Goal: Information Seeking & Learning: Learn about a topic

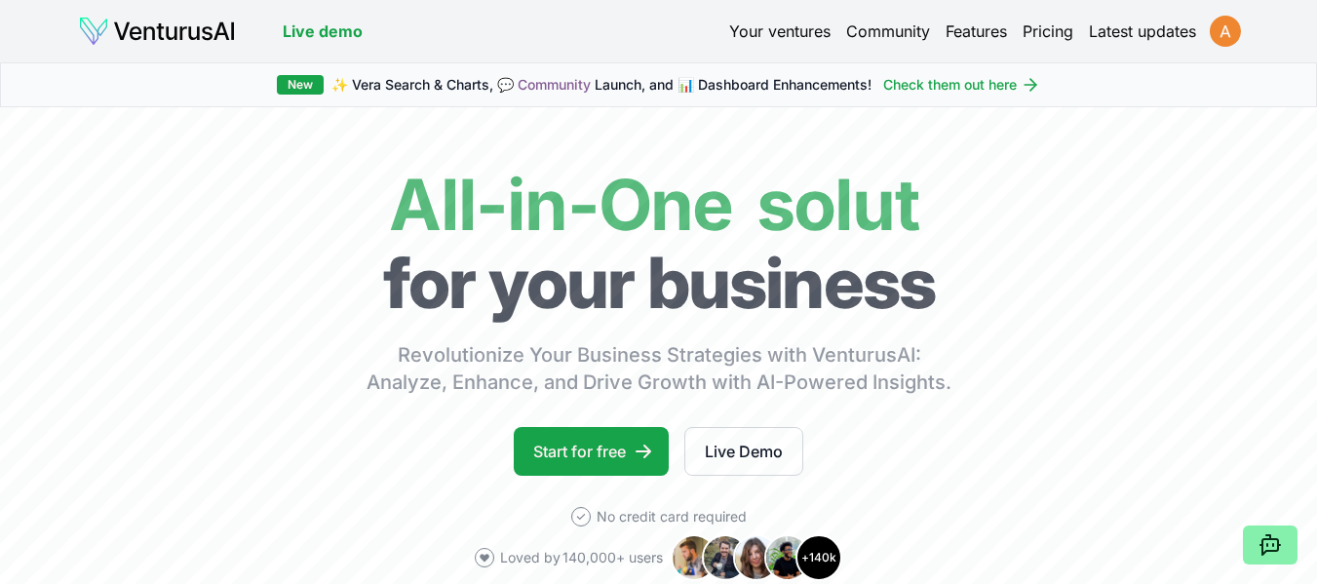
click at [1223, 35] on html "We value your privacy We use cookies to enhance your browsing experience, serve…" at bounding box center [658, 292] width 1317 height 584
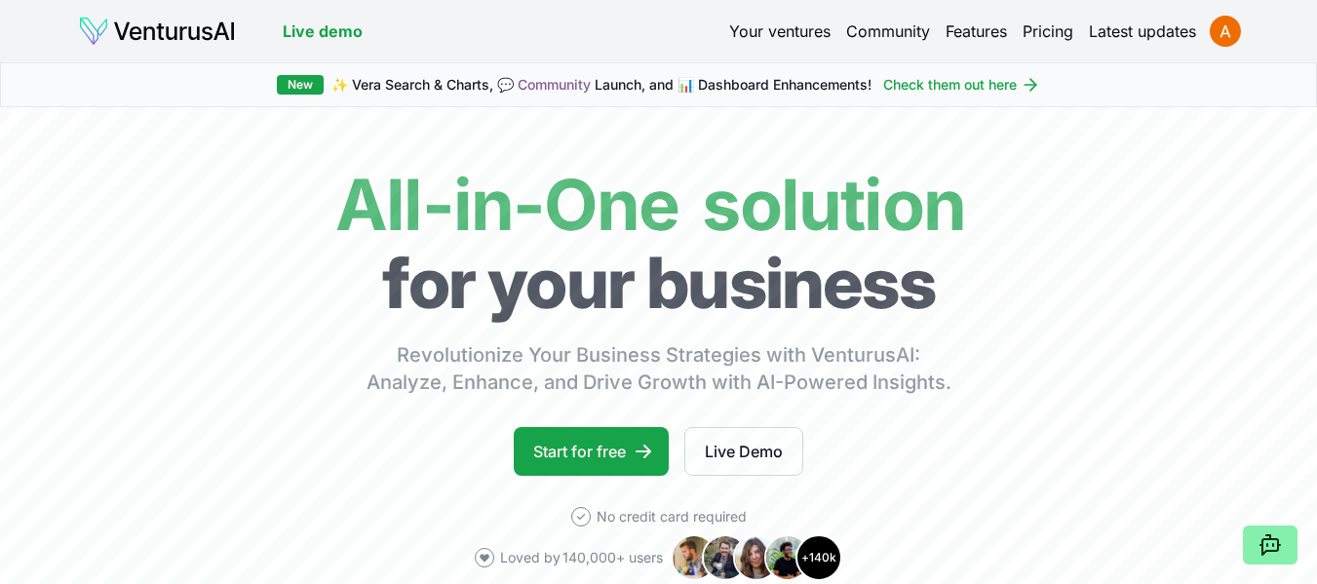
click at [771, 38] on html "We value your privacy We use cookies to enhance your browsing experience, serve…" at bounding box center [658, 292] width 1317 height 584
click at [761, 25] on link "Your ventures" at bounding box center [779, 31] width 101 height 23
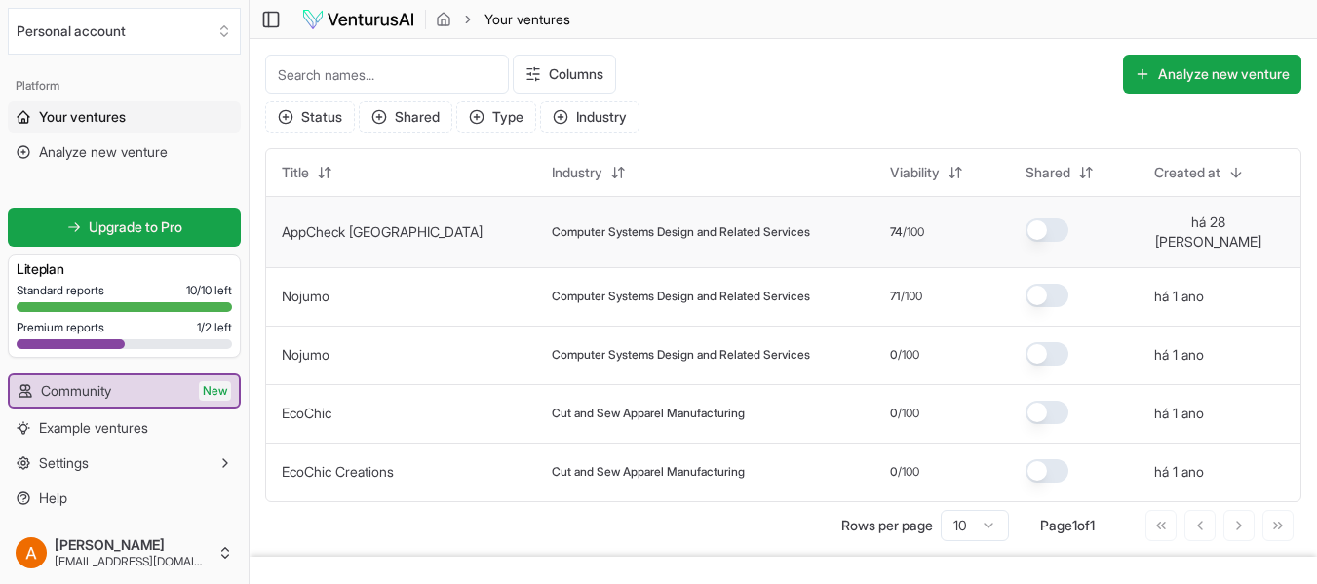
click at [327, 229] on link "AppCheck [GEOGRAPHIC_DATA]" at bounding box center [382, 231] width 201 height 17
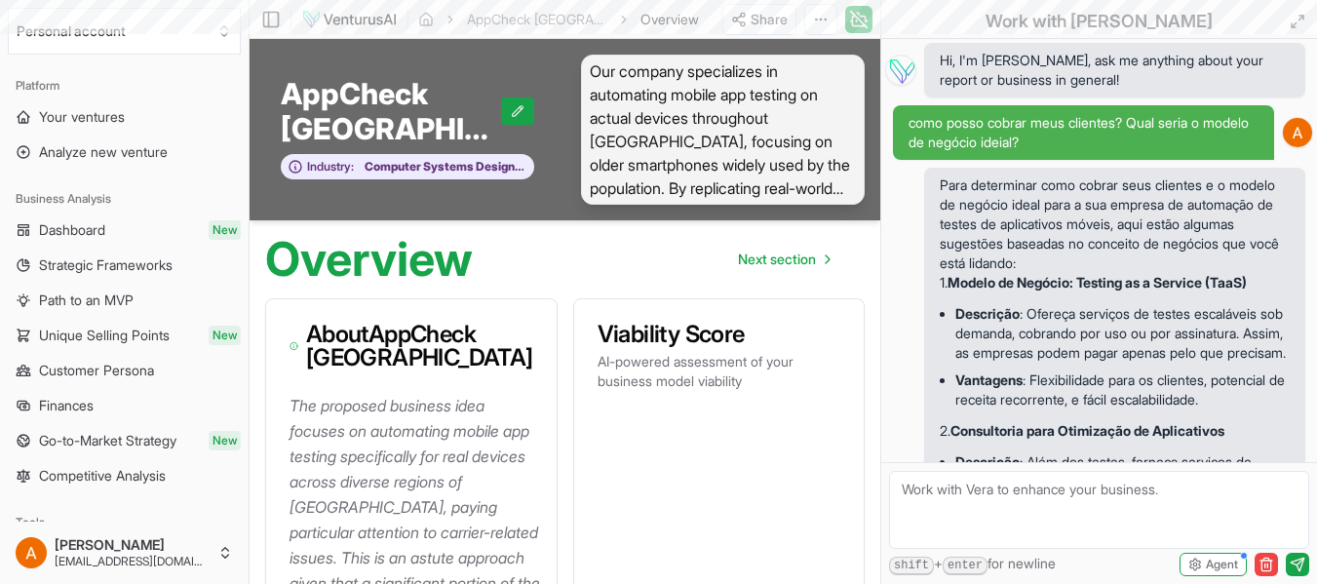
scroll to position [9144, 0]
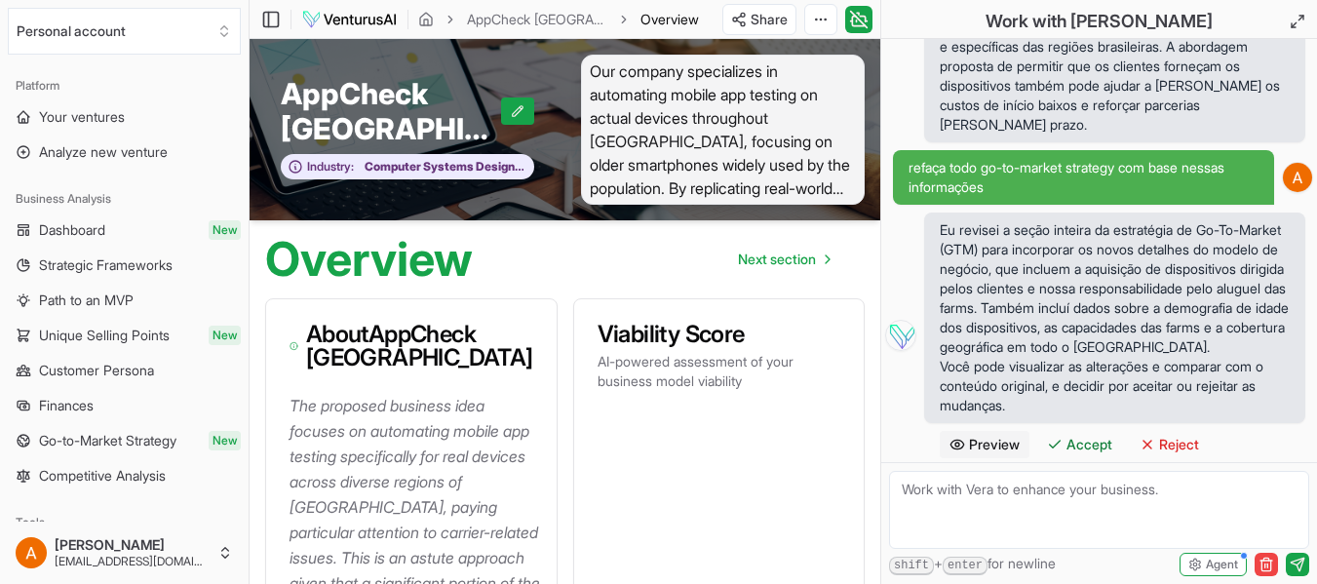
click at [249, 382] on div "Personal account Platform Your ventures Analyze new venture Business Analysis D…" at bounding box center [125, 292] width 250 height 584
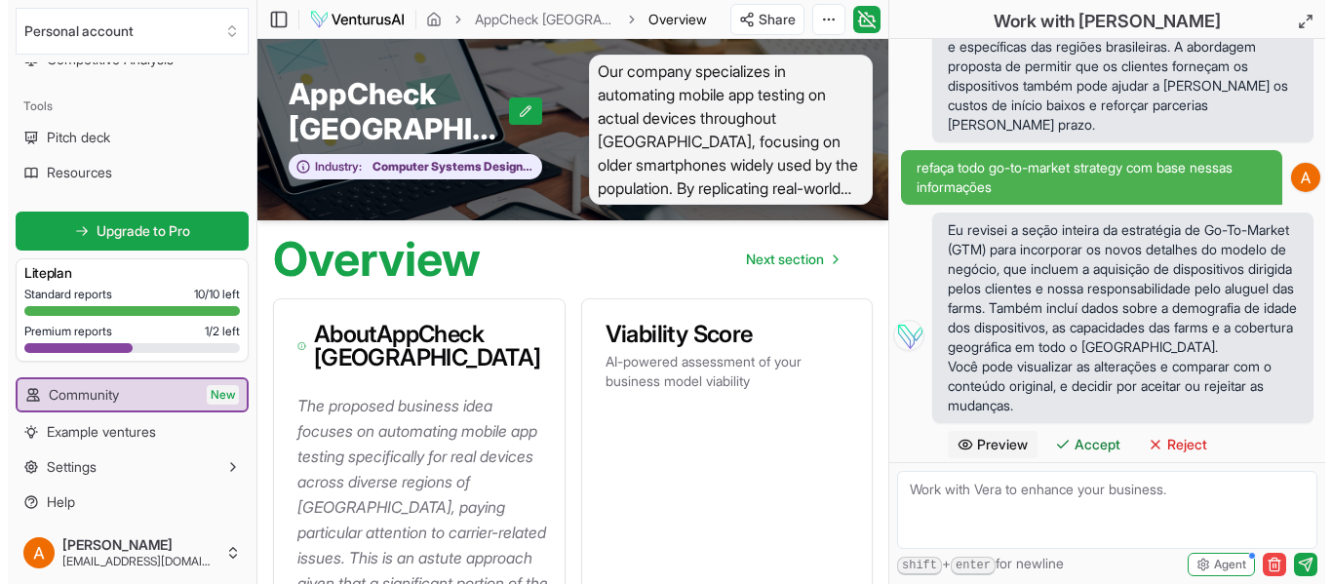
scroll to position [420, 0]
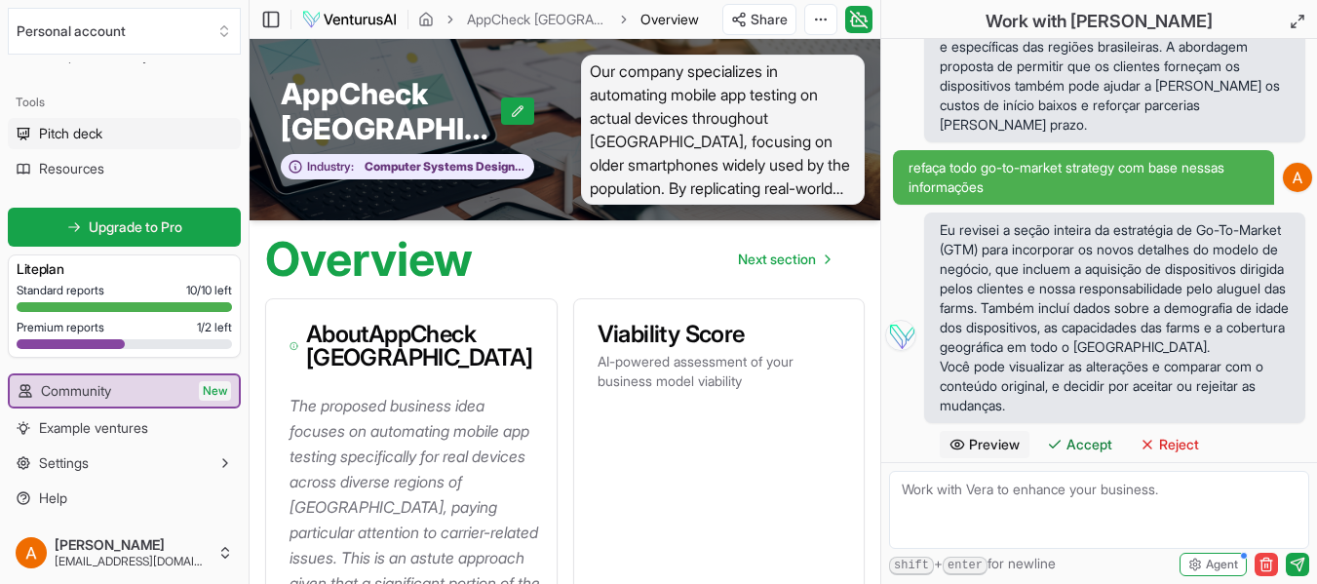
click at [86, 133] on span "Pitch deck" at bounding box center [70, 134] width 63 height 20
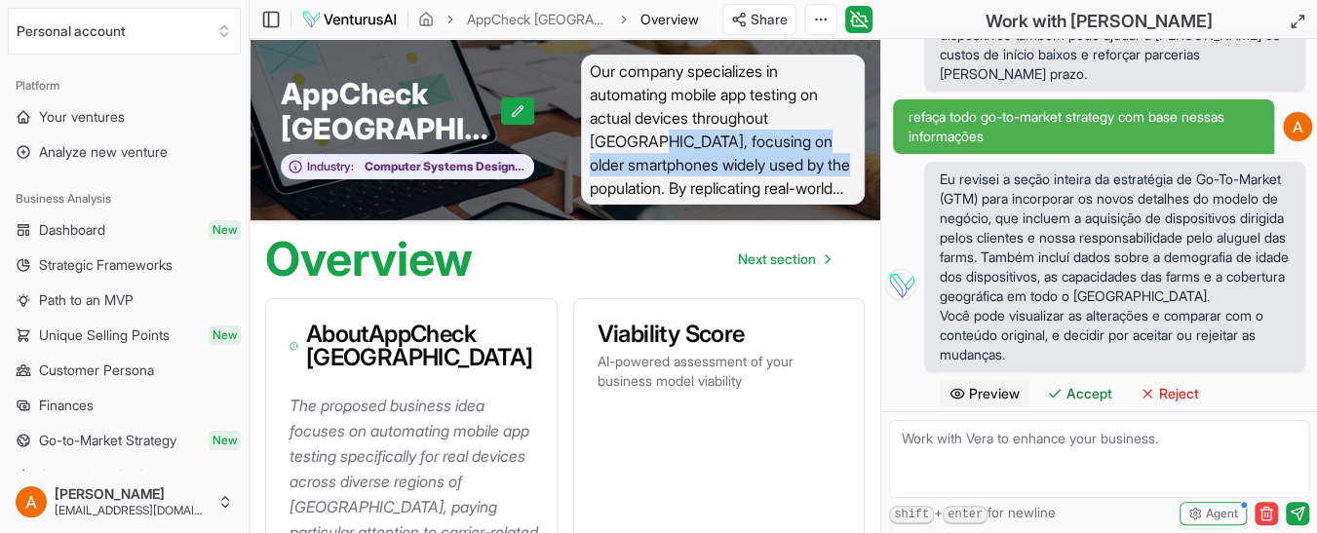
drag, startPoint x: 589, startPoint y: 139, endPoint x: 814, endPoint y: 159, distance: 226.1
click at [814, 159] on span "Our company specializes in automating mobile app testing on actual devices thro…" at bounding box center [723, 130] width 285 height 150
click at [721, 161] on span "Our company specializes in automating mobile app testing on actual devices thro…" at bounding box center [723, 130] width 285 height 150
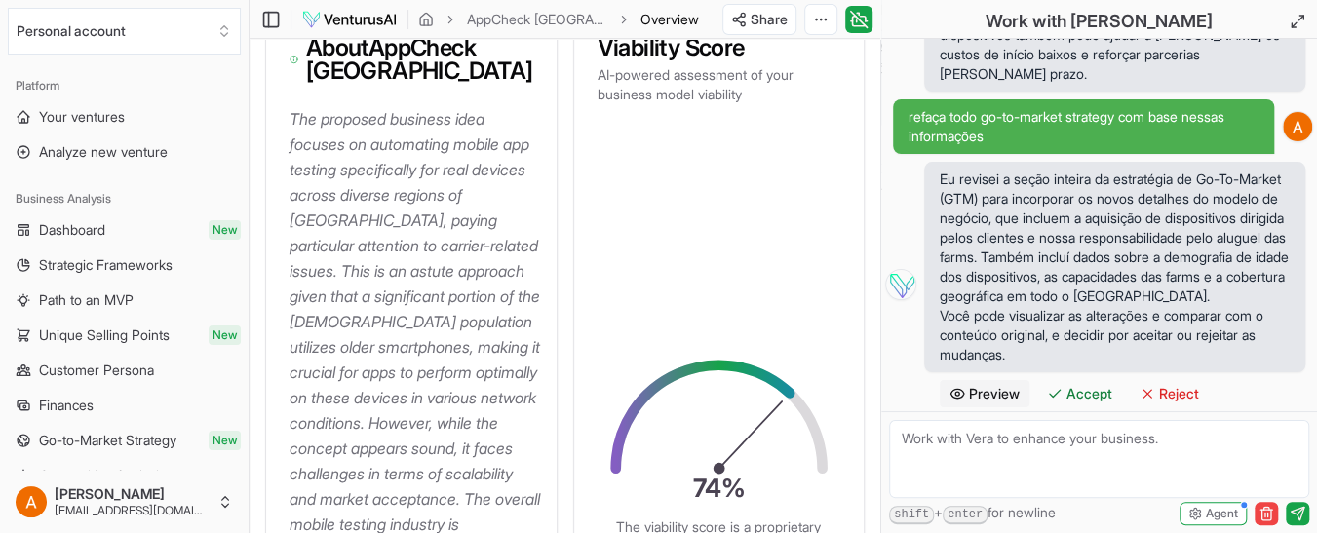
scroll to position [283, 0]
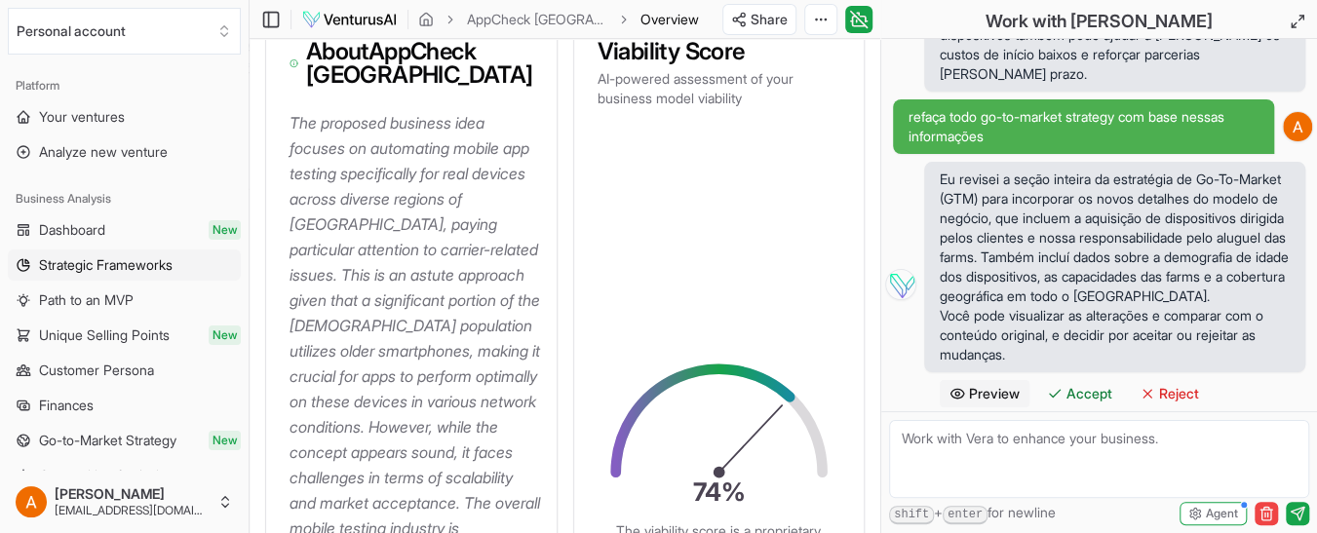
click at [96, 271] on span "Strategic Frameworks" at bounding box center [106, 265] width 134 height 20
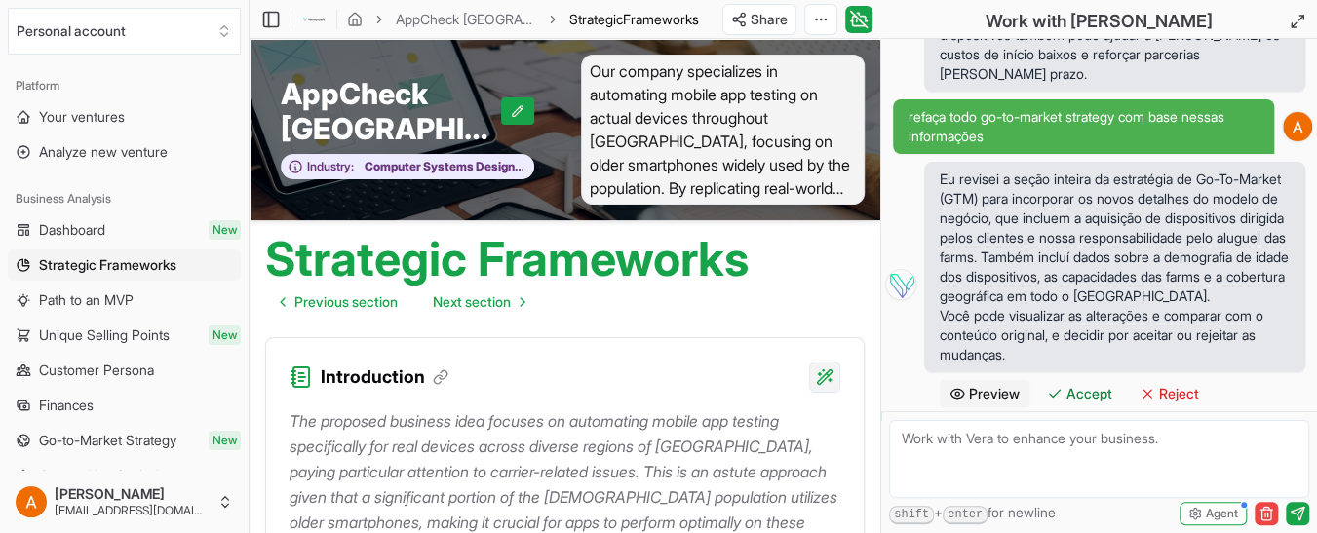
click at [829, 371] on html "We value your privacy We use cookies to enhance your browsing experience, serve…" at bounding box center [658, 266] width 1317 height 533
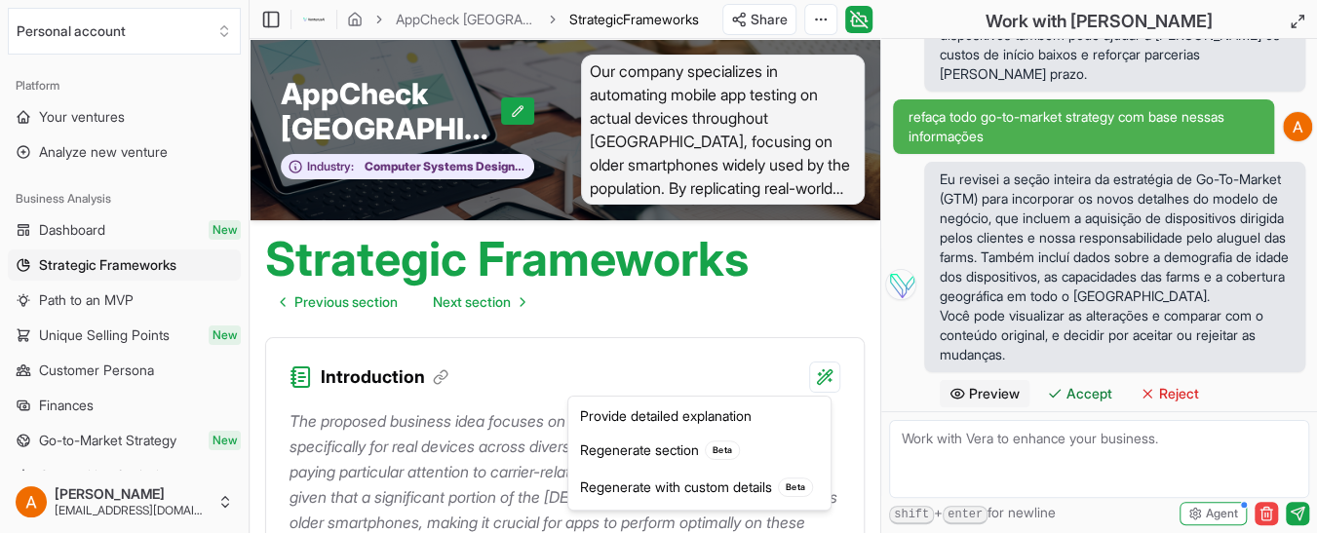
click at [594, 265] on html "We value your privacy We use cookies to enhance your browsing experience, serve…" at bounding box center [658, 266] width 1317 height 533
click at [467, 445] on html "We value your privacy We use cookies to enhance your browsing experience, serve…" at bounding box center [658, 266] width 1317 height 533
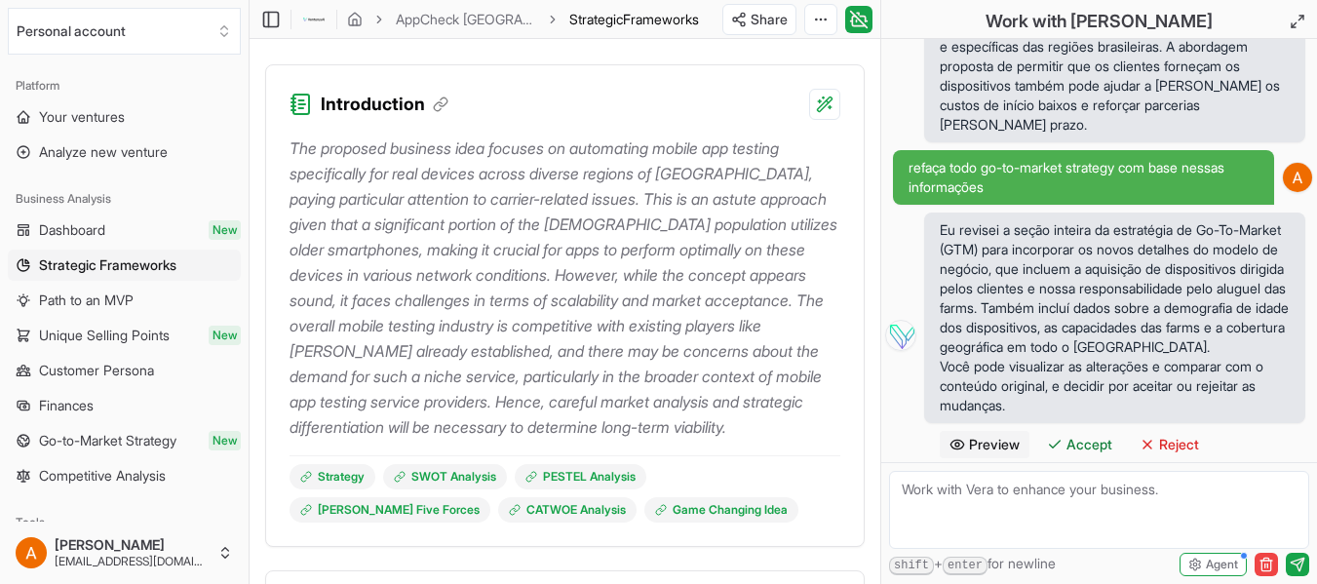
scroll to position [429, 0]
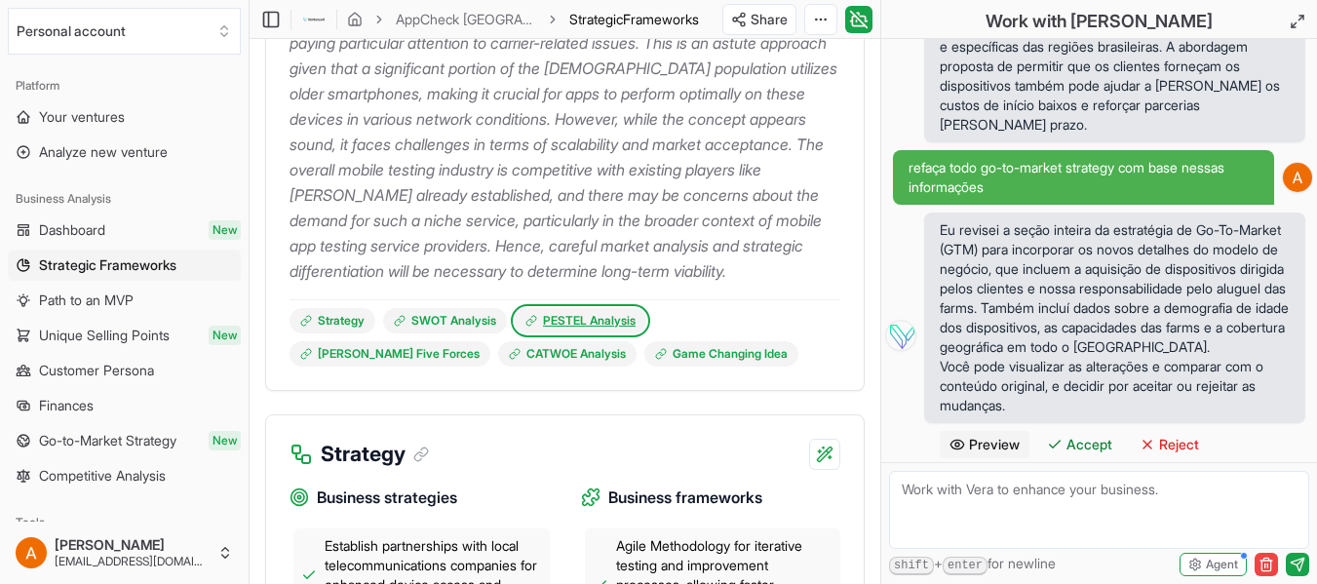
click at [591, 333] on link "PESTEL Analysis" at bounding box center [581, 320] width 132 height 25
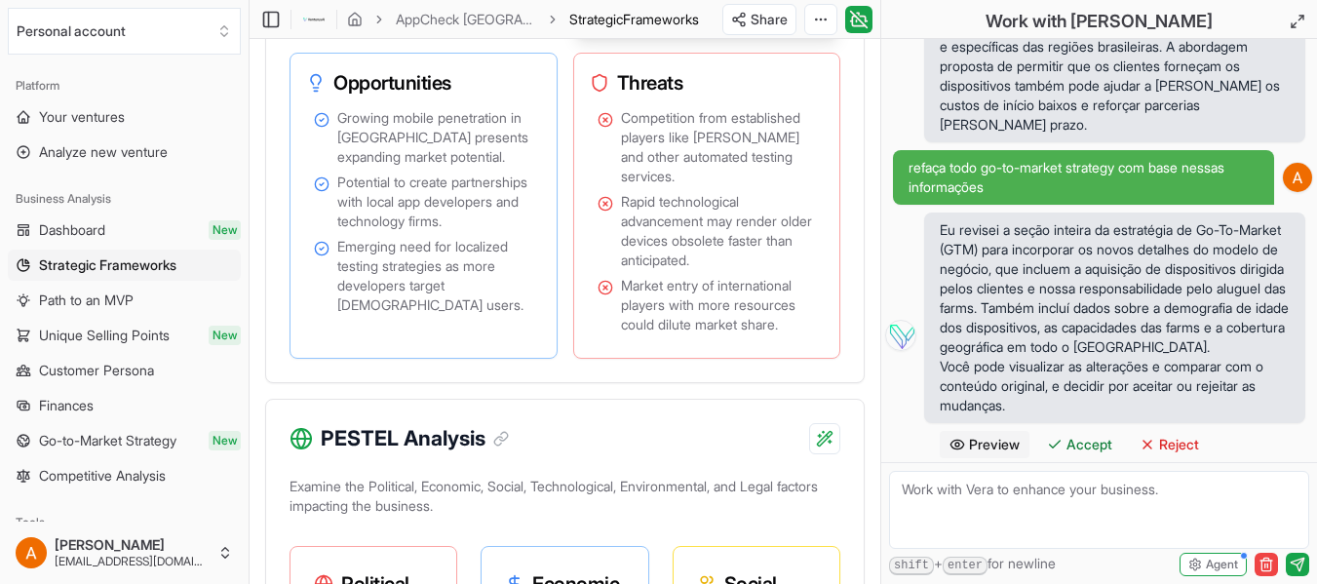
scroll to position [2130, 0]
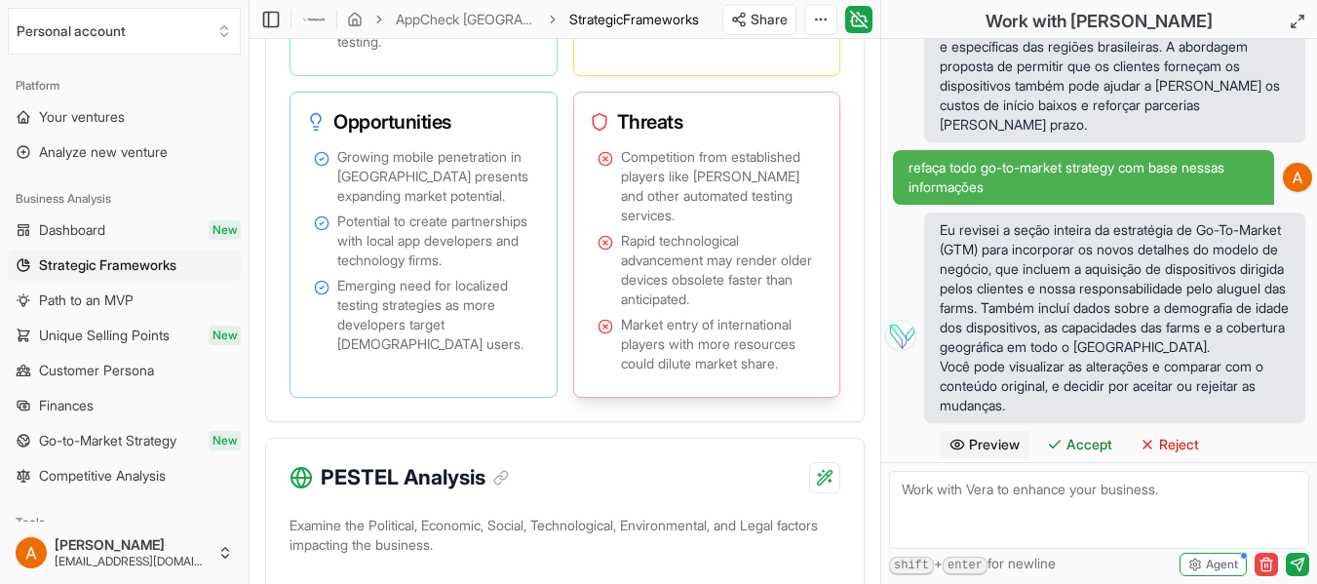
click at [683, 282] on span "Rapid technological advancement may render older devices obsolete faster than a…" at bounding box center [719, 270] width 196 height 78
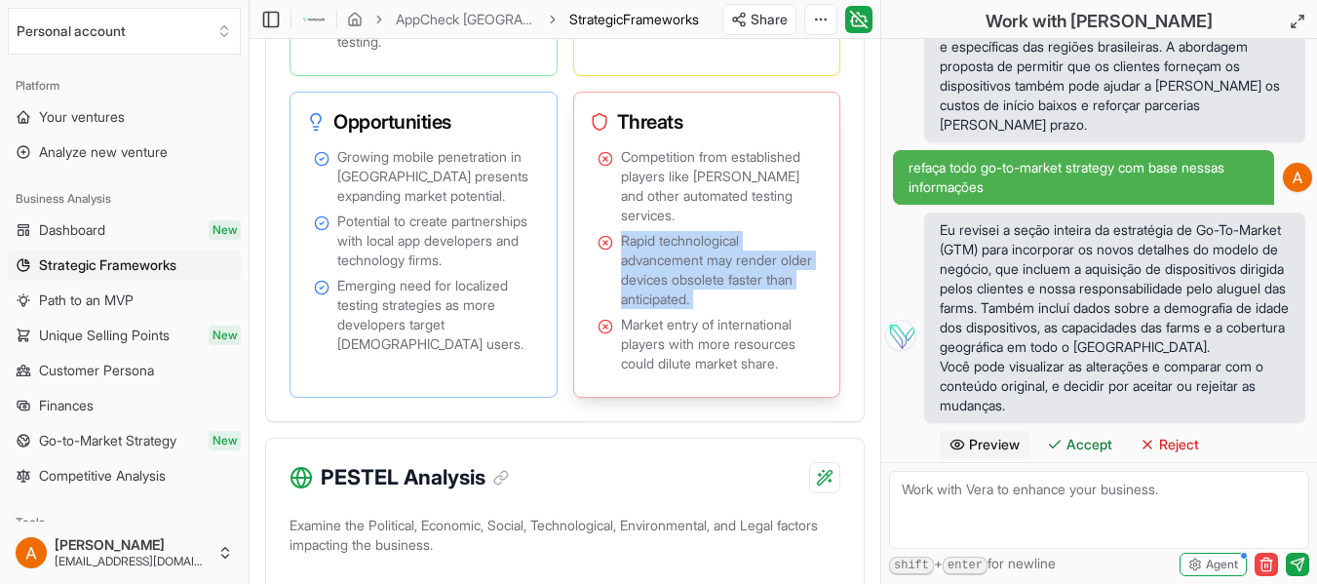
click at [683, 282] on span "Rapid technological advancement may render older devices obsolete faster than a…" at bounding box center [719, 270] width 196 height 78
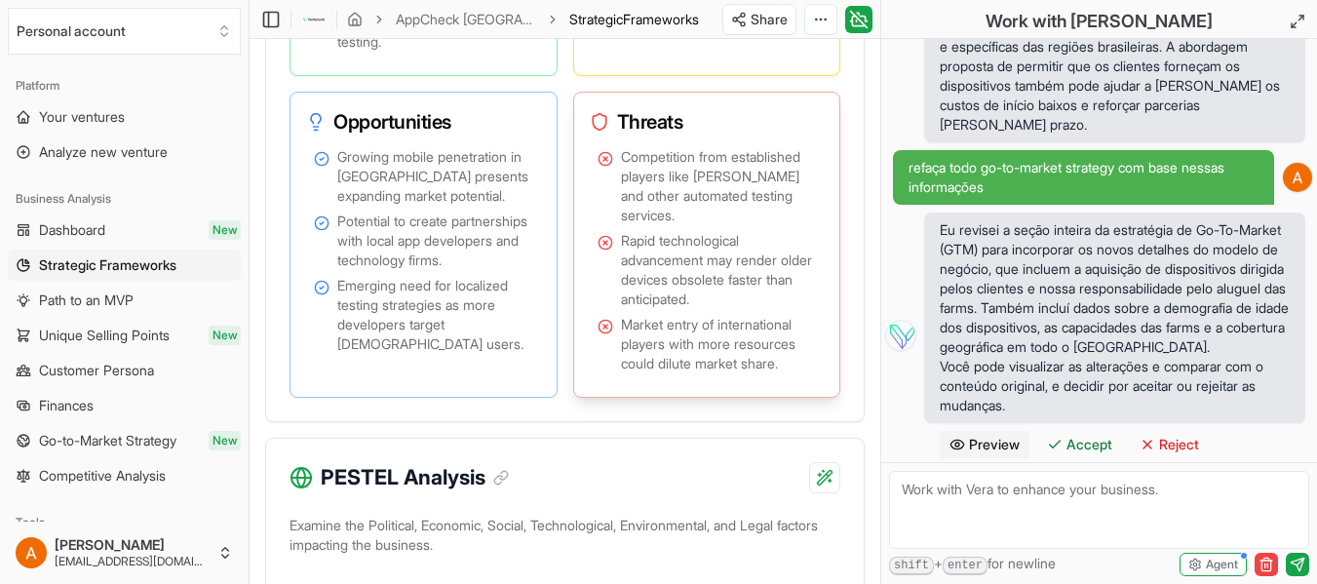
click at [658, 350] on span "Market entry of international players with more resources could dilute market s…" at bounding box center [719, 344] width 196 height 59
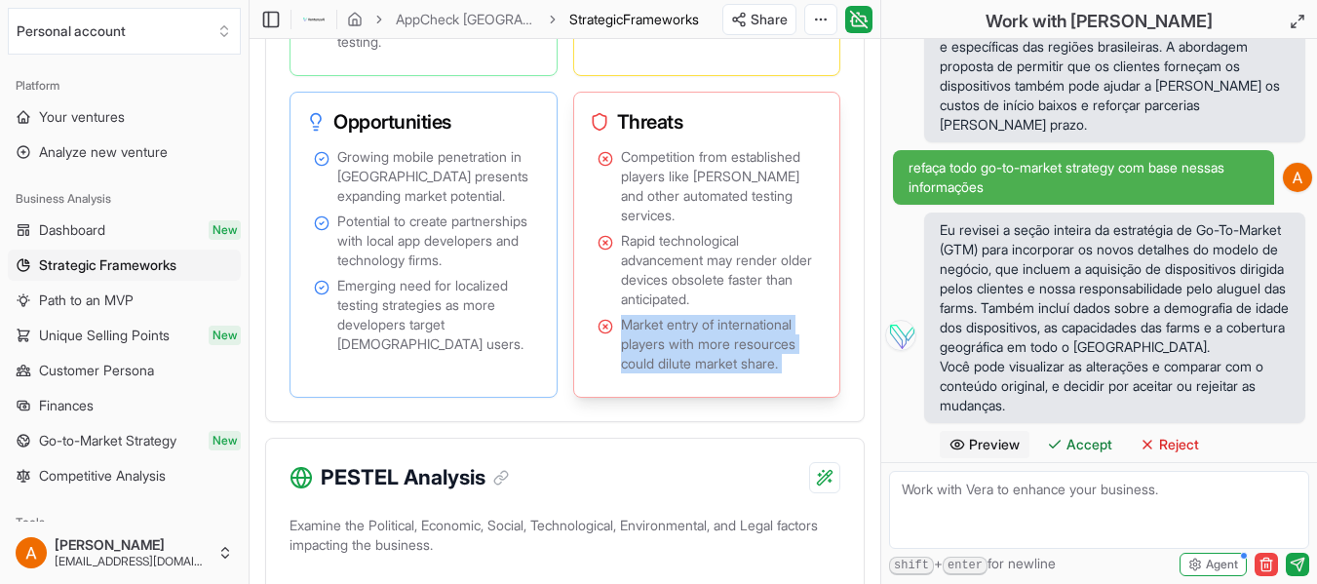
click at [658, 350] on span "Market entry of international players with more resources could dilute market s…" at bounding box center [719, 344] width 196 height 59
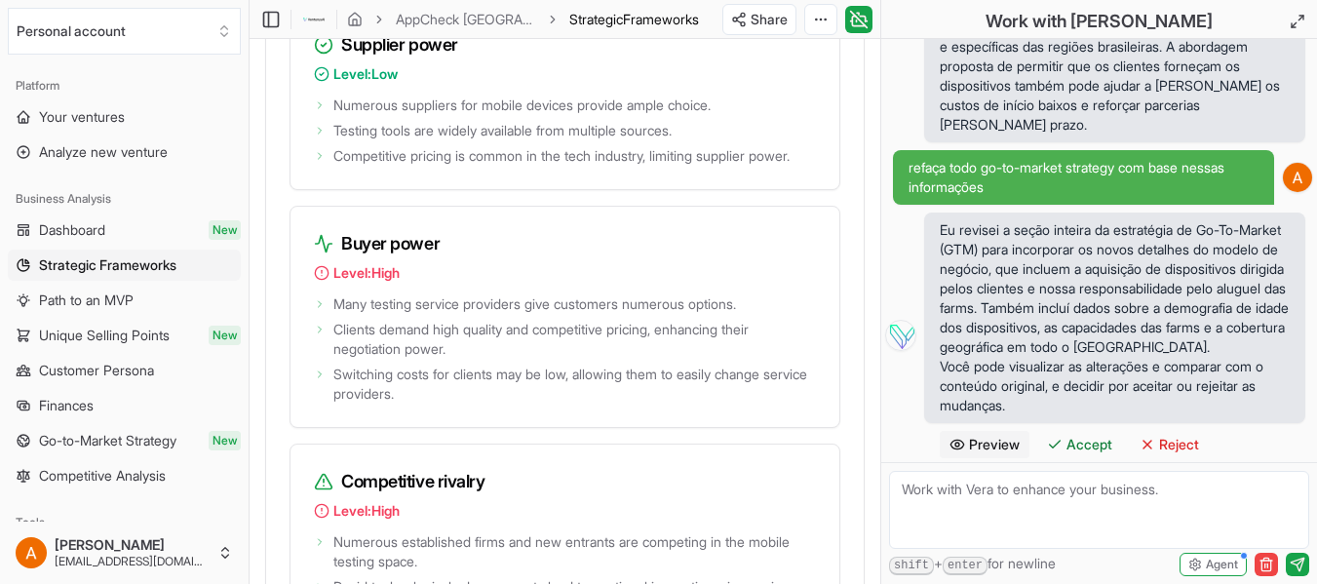
scroll to position [4587, 0]
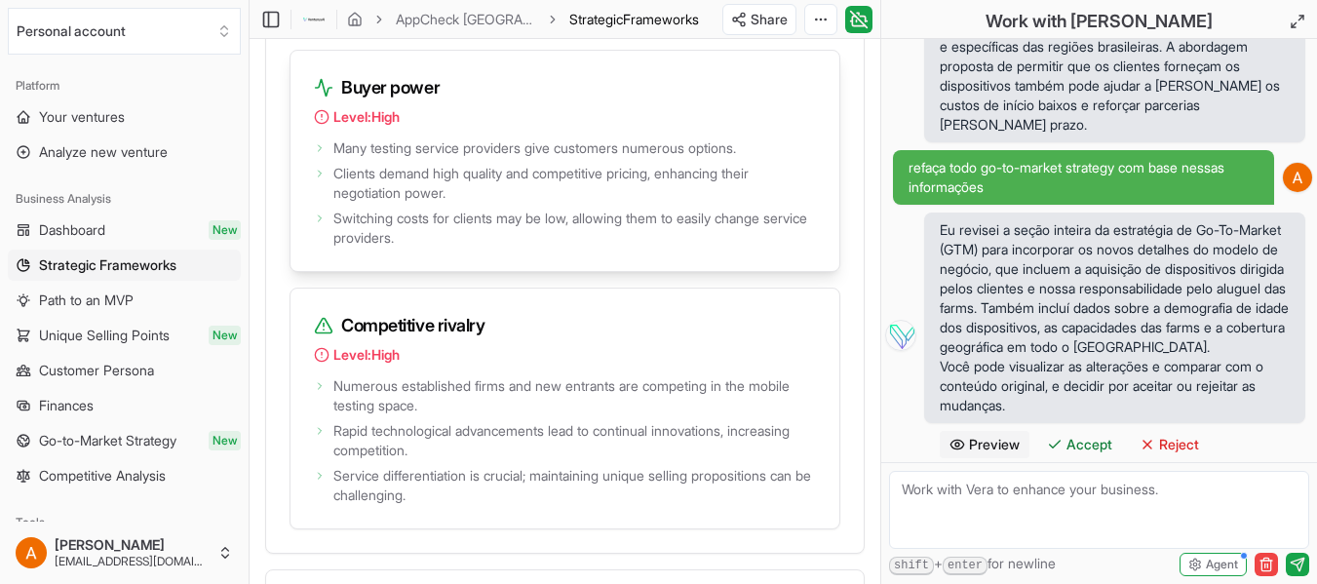
click at [469, 248] on span "Switching costs for clients may be low, allowing them to easily change service …" at bounding box center [574, 228] width 483 height 39
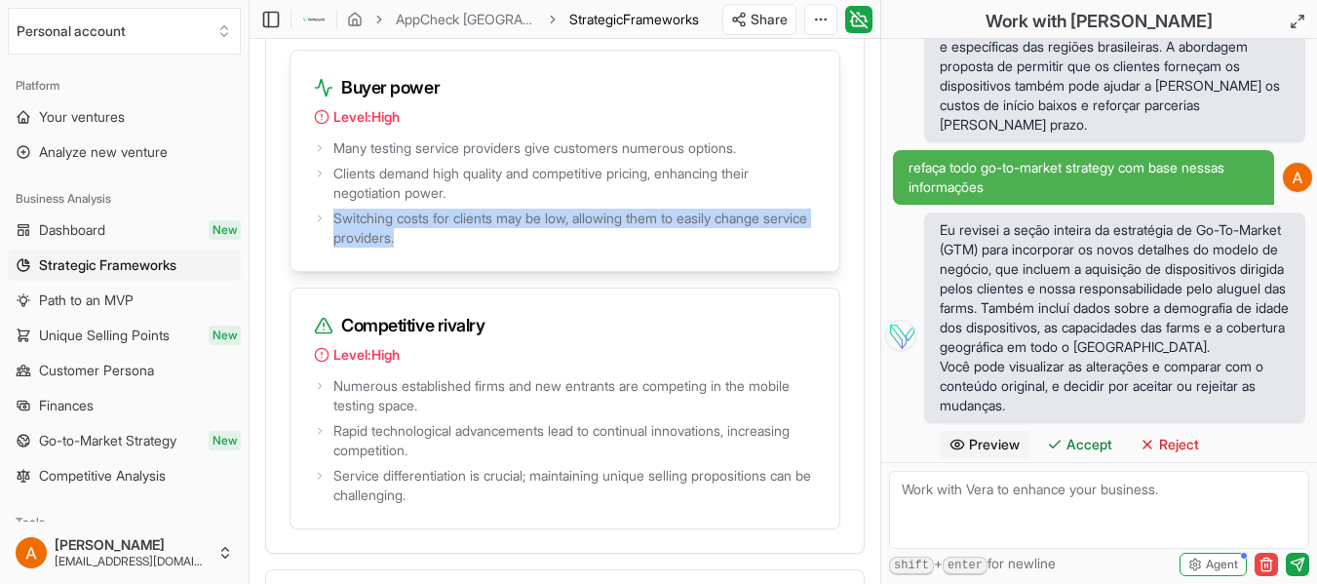
click at [469, 248] on span "Switching costs for clients may be low, allowing them to easily change service …" at bounding box center [574, 228] width 483 height 39
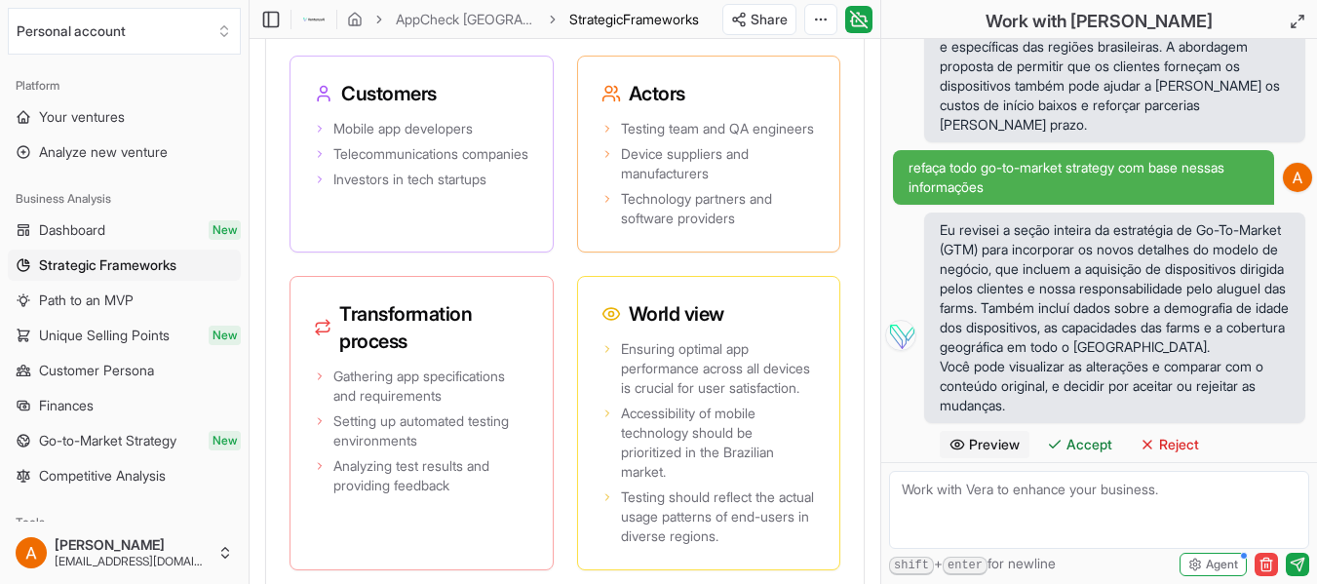
scroll to position [5250, 0]
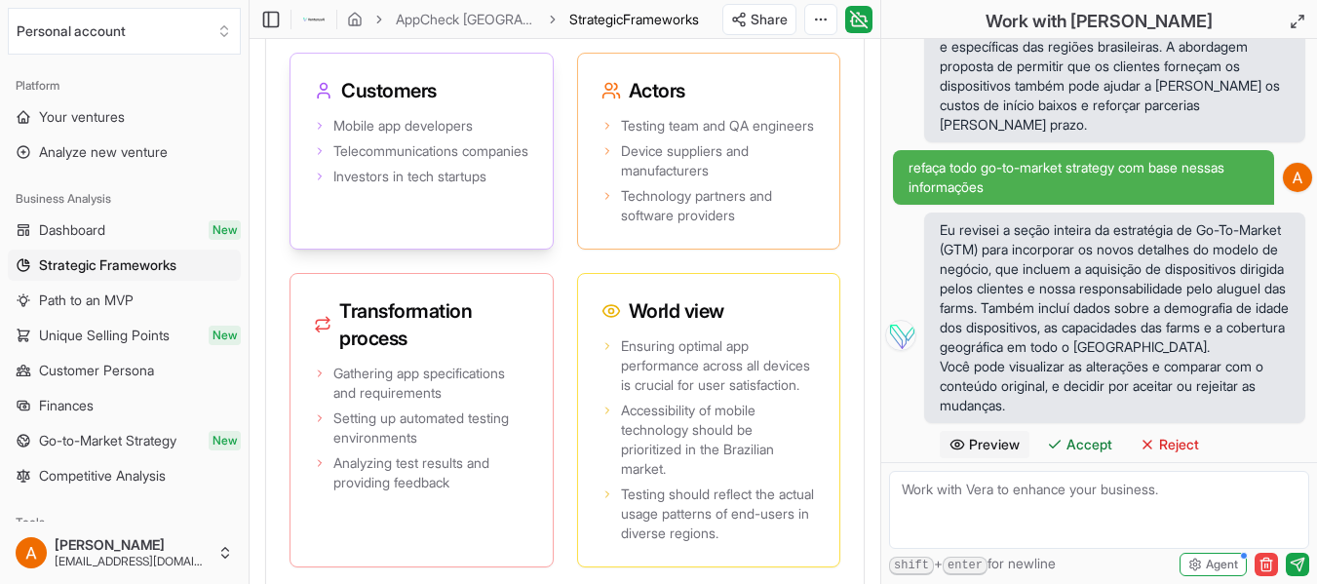
click at [393, 161] on span "Telecommunications companies" at bounding box center [430, 151] width 195 height 20
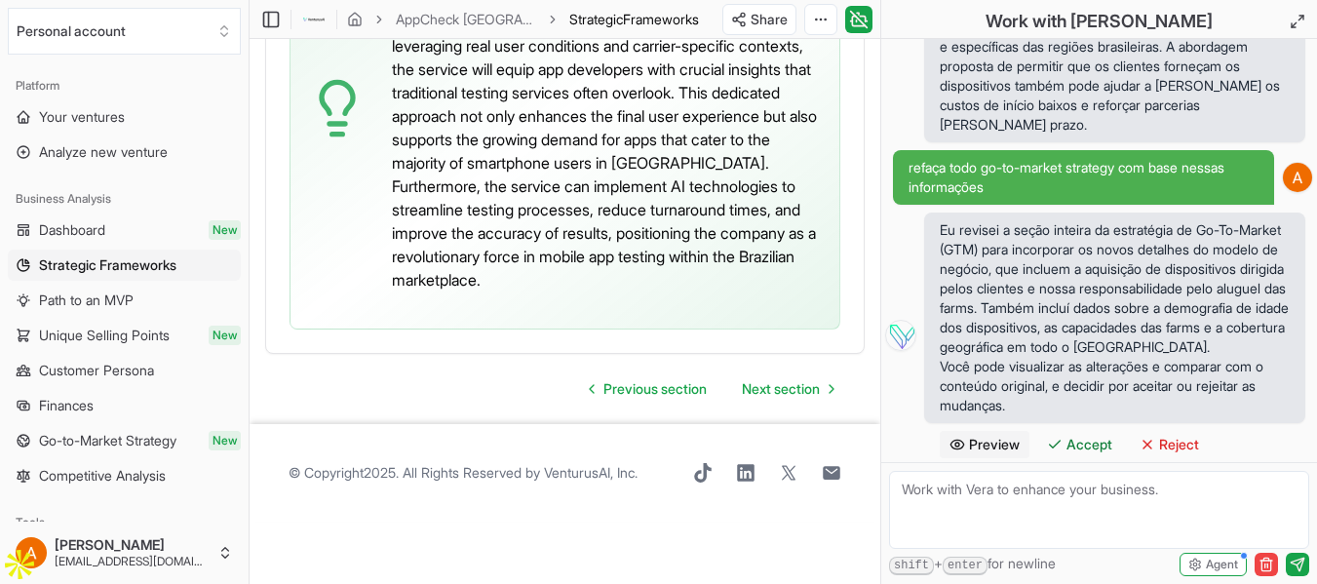
scroll to position [6374, 0]
click at [793, 399] on span "Next section" at bounding box center [781, 389] width 78 height 20
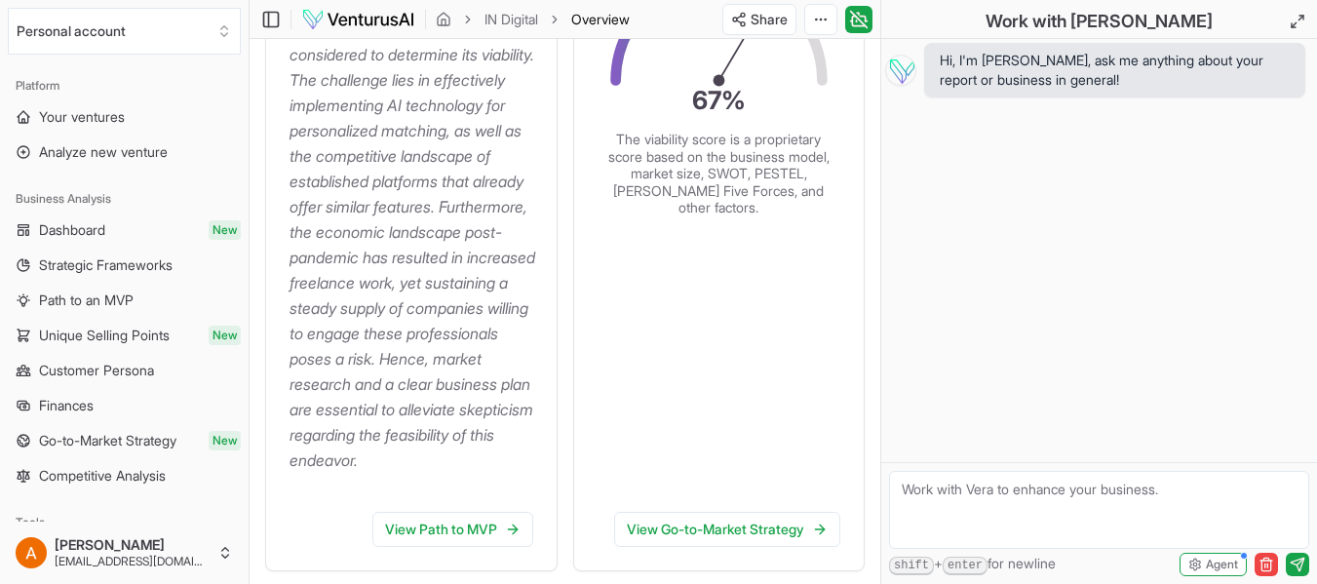
scroll to position [702, 0]
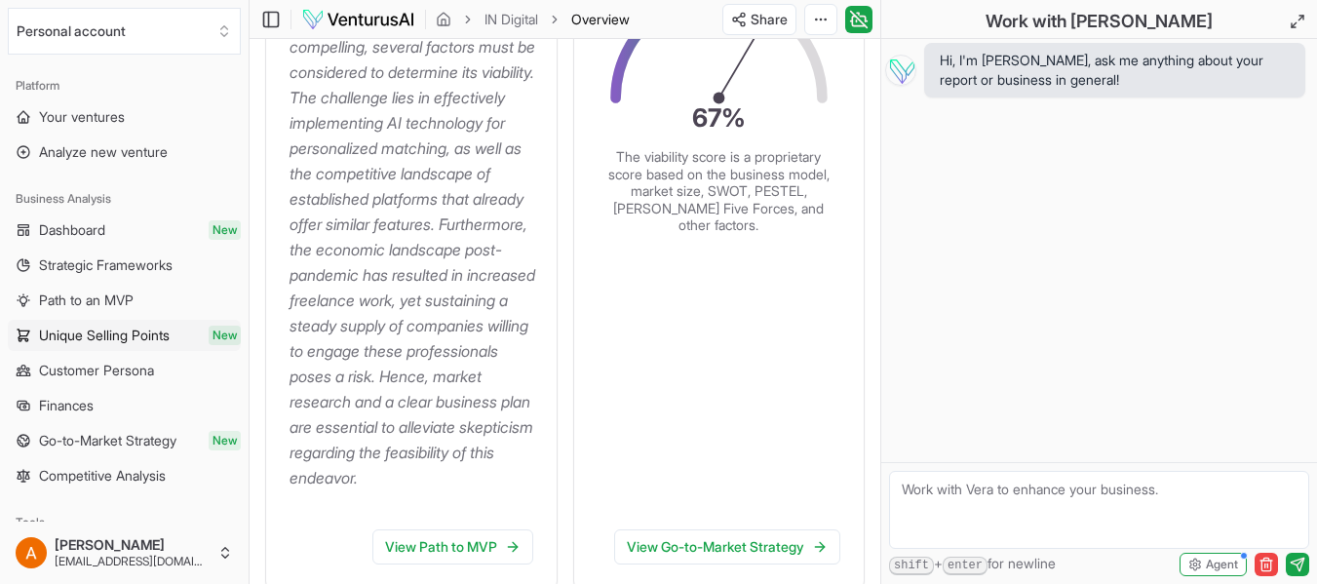
click at [96, 329] on span "Unique Selling Points" at bounding box center [104, 336] width 131 height 20
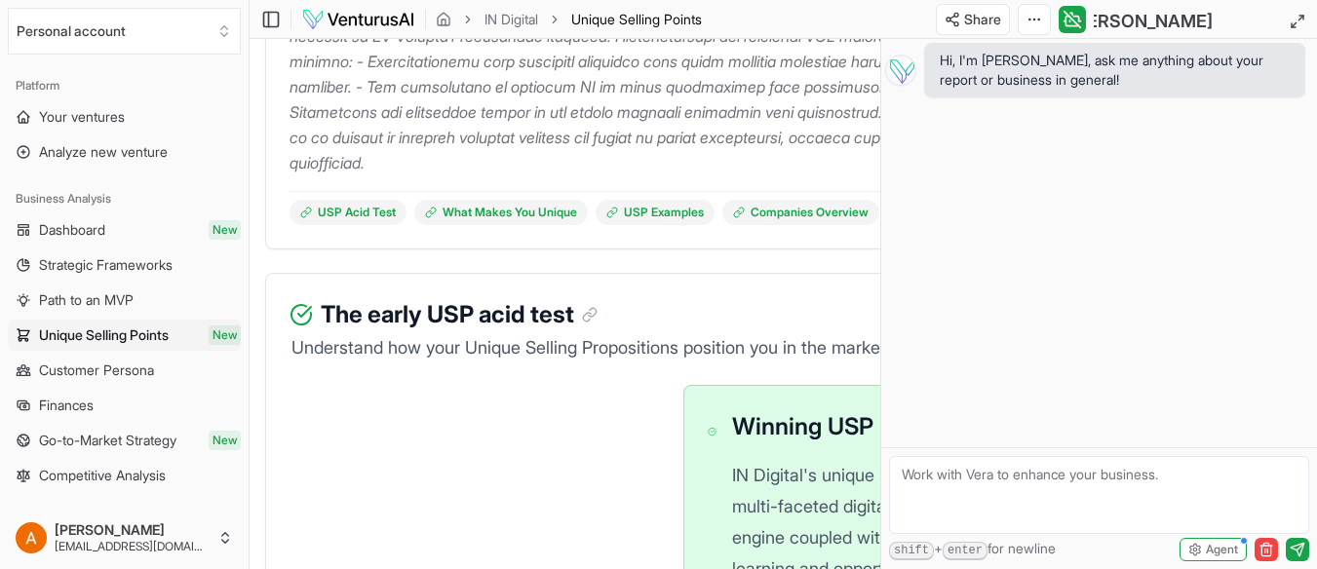
scroll to position [996, 0]
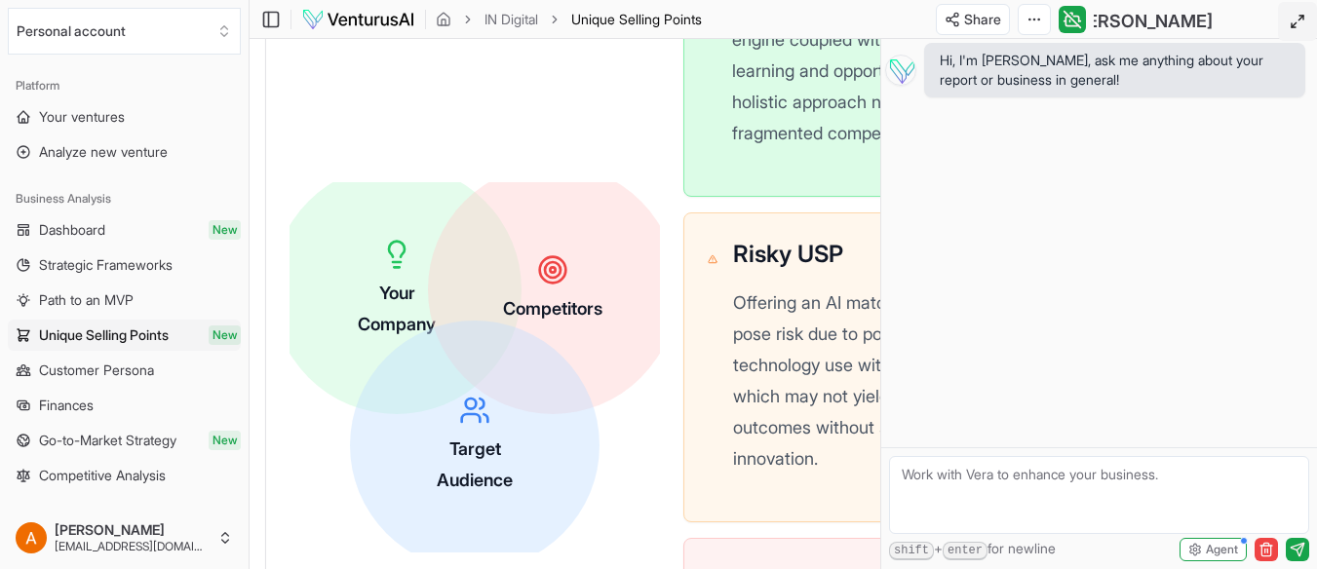
click at [1297, 18] on icon at bounding box center [1298, 22] width 16 height 16
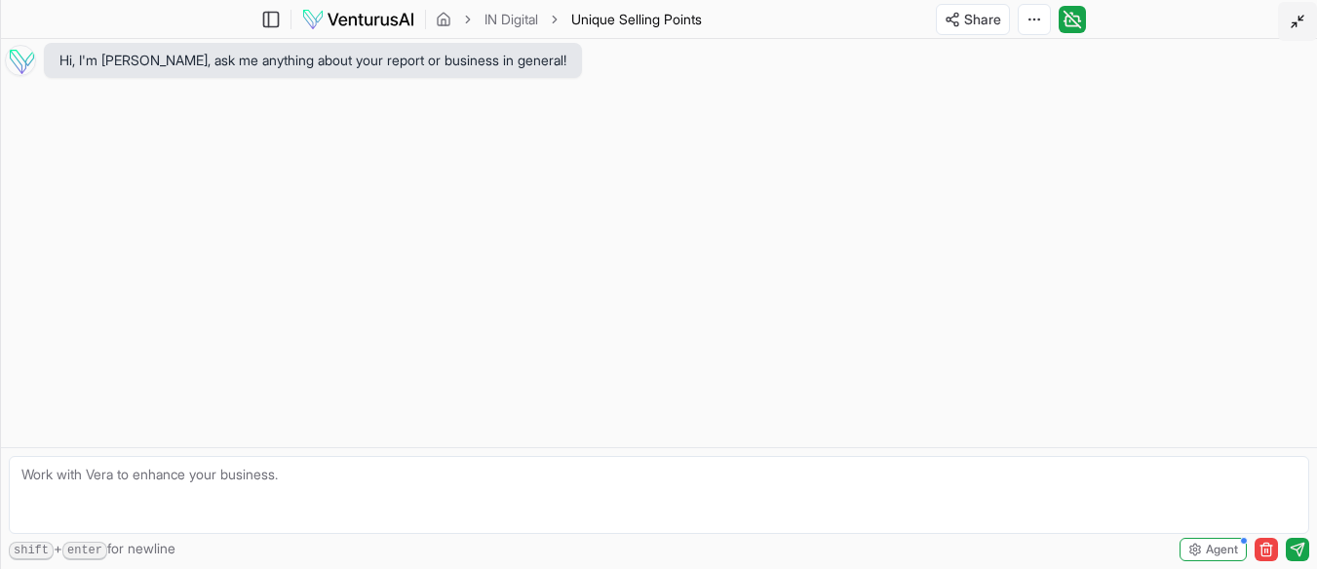
click at [1297, 18] on icon at bounding box center [1298, 22] width 16 height 16
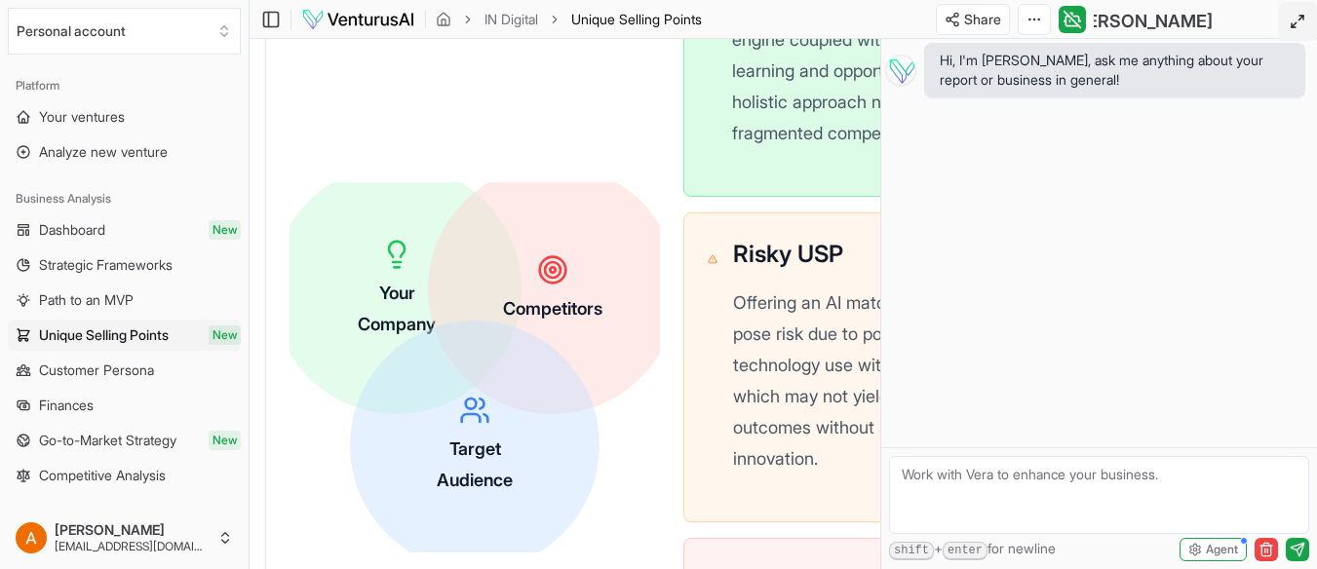
click at [701, 210] on div "Winning USP IN Digital's unique integration of a multi-faceted digital assessme…" at bounding box center [868, 367] width 371 height 961
click at [1301, 20] on icon at bounding box center [1298, 22] width 16 height 16
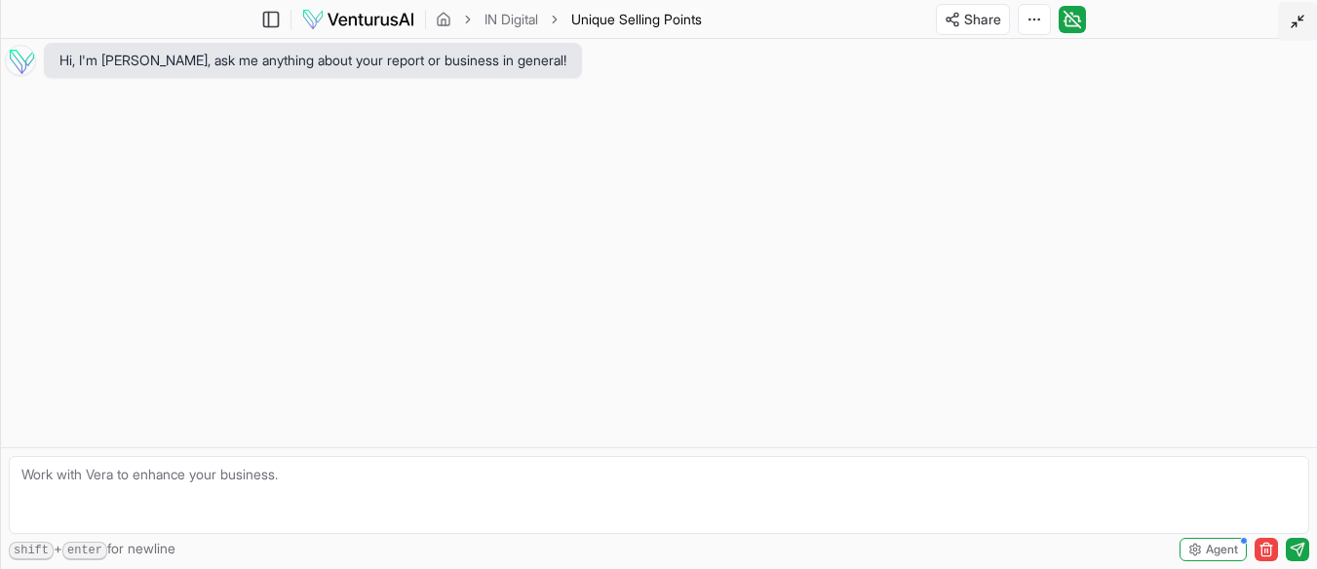
click at [1301, 20] on polyline at bounding box center [1301, 19] width 4 height 4
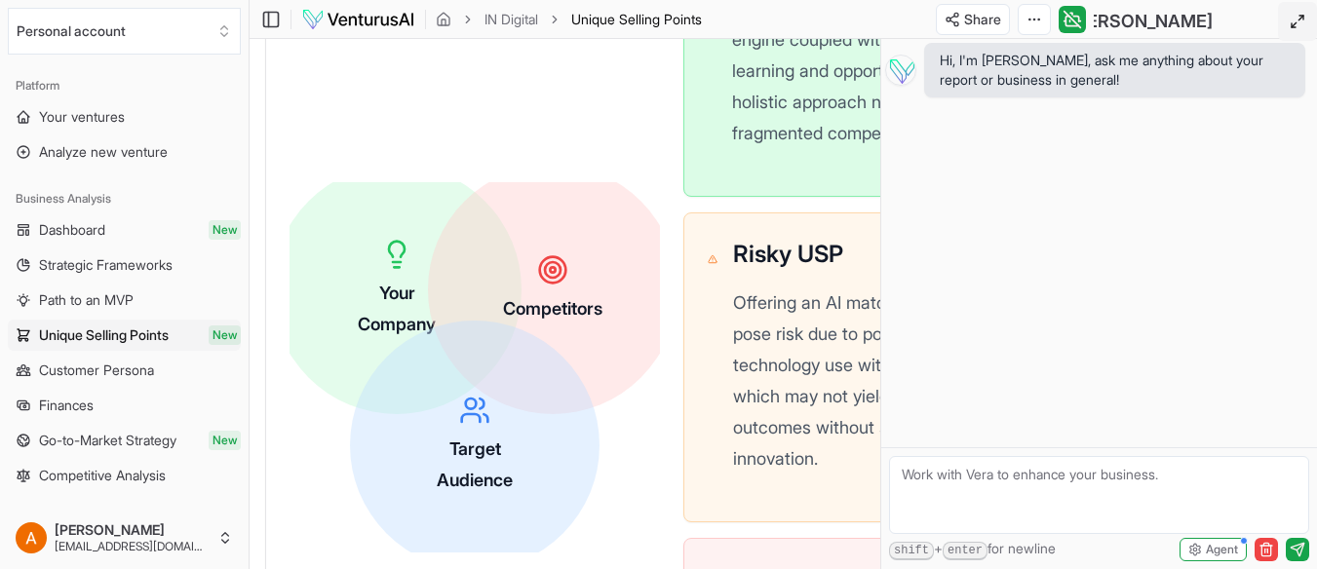
click at [748, 202] on div "Winning USP IN Digital's unique integration of a multi-faceted digital assessme…" at bounding box center [868, 367] width 371 height 961
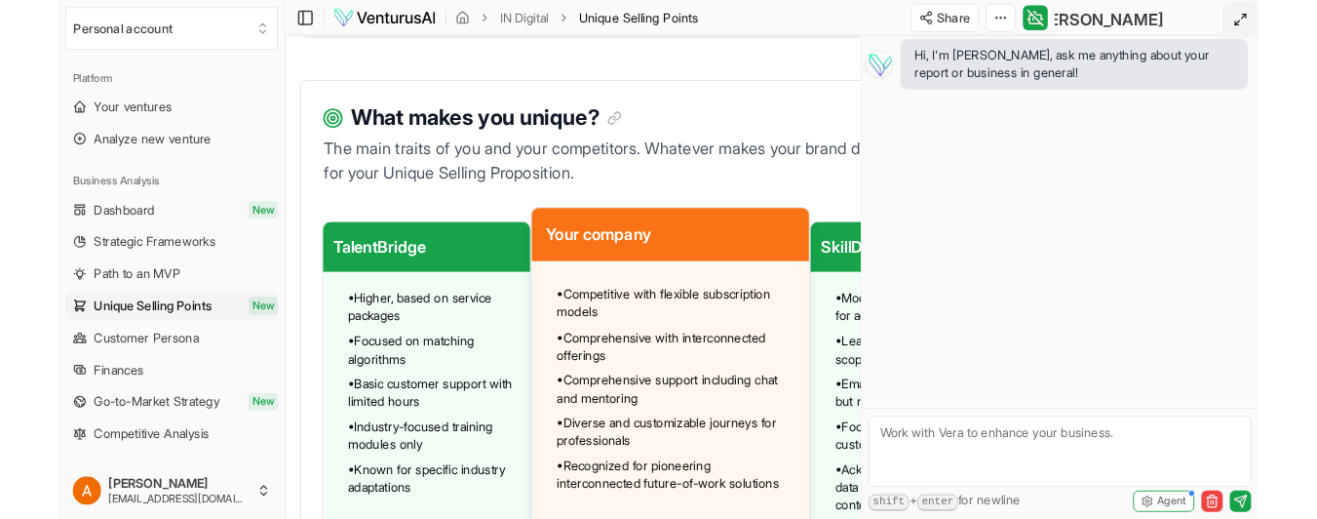
scroll to position [1854, 0]
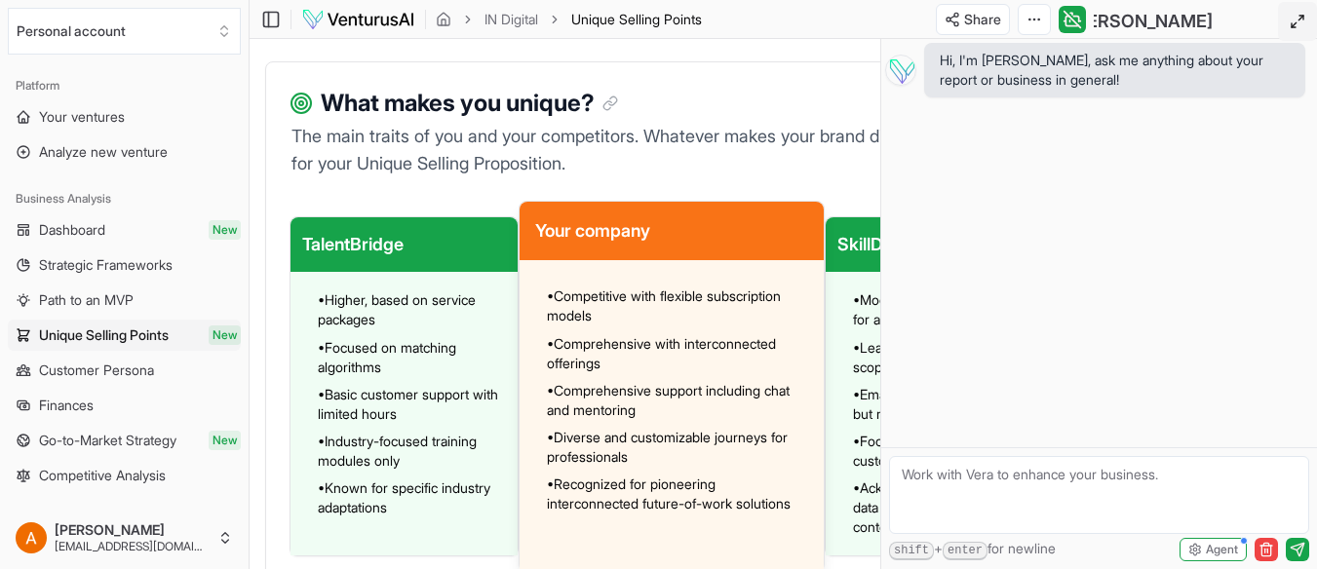
click at [802, 129] on p "The main traits of you and your competitors. Whatever makes your brand differen…" at bounding box center [672, 150] width 764 height 55
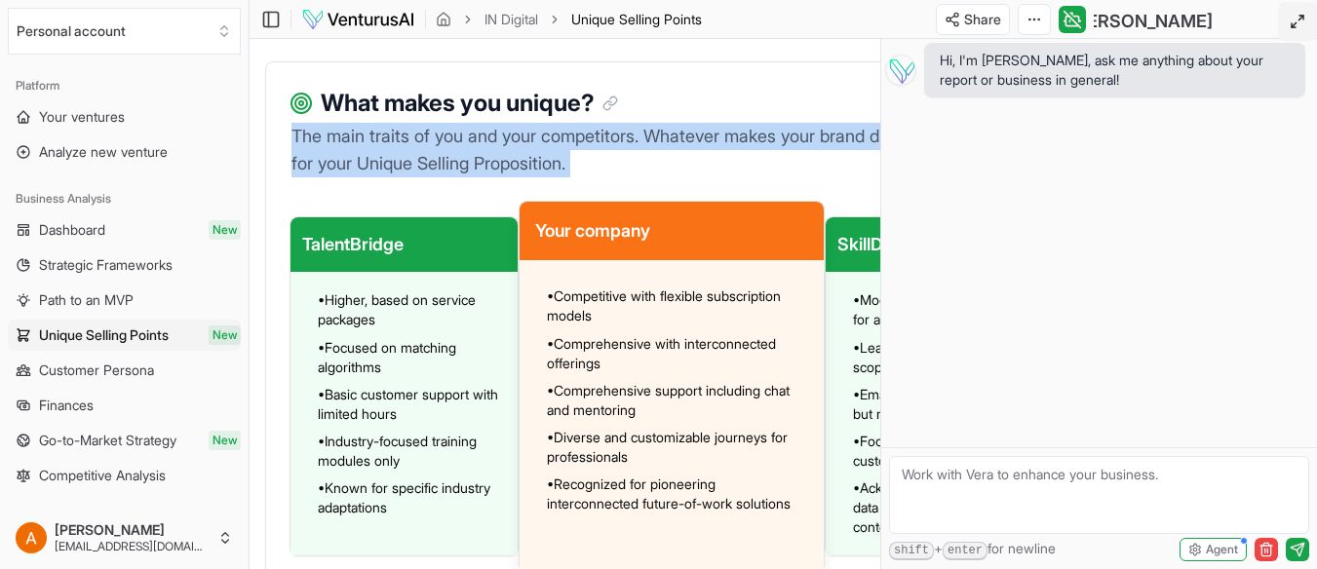
click at [802, 129] on p "The main traits of you and your competitors. Whatever makes your brand differen…" at bounding box center [672, 150] width 764 height 55
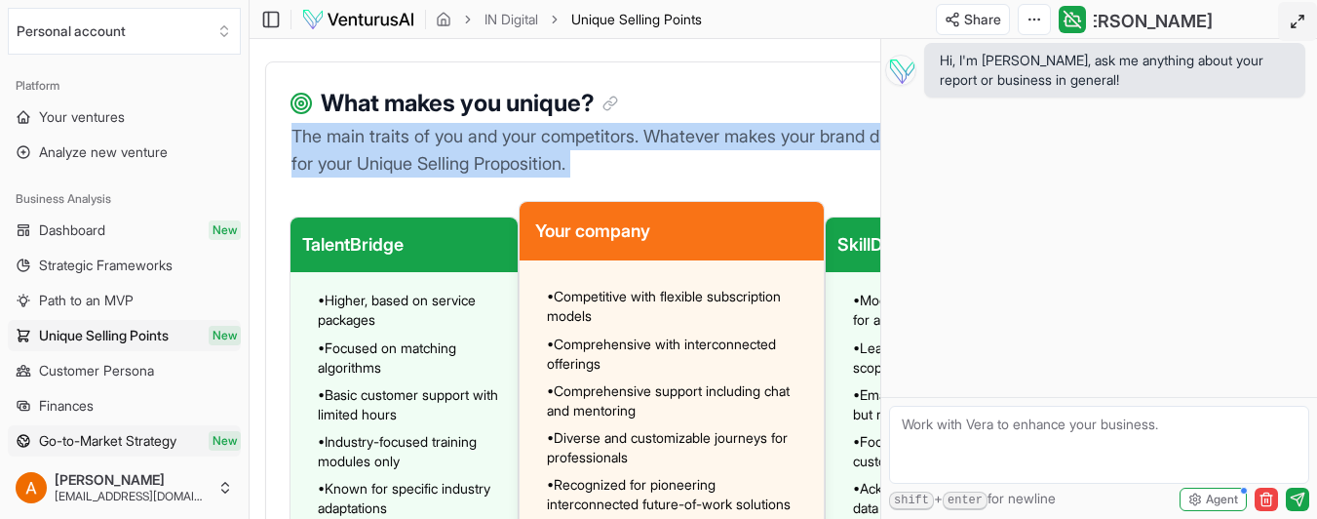
click at [72, 440] on span "Go-to-Market Strategy" at bounding box center [107, 441] width 137 height 20
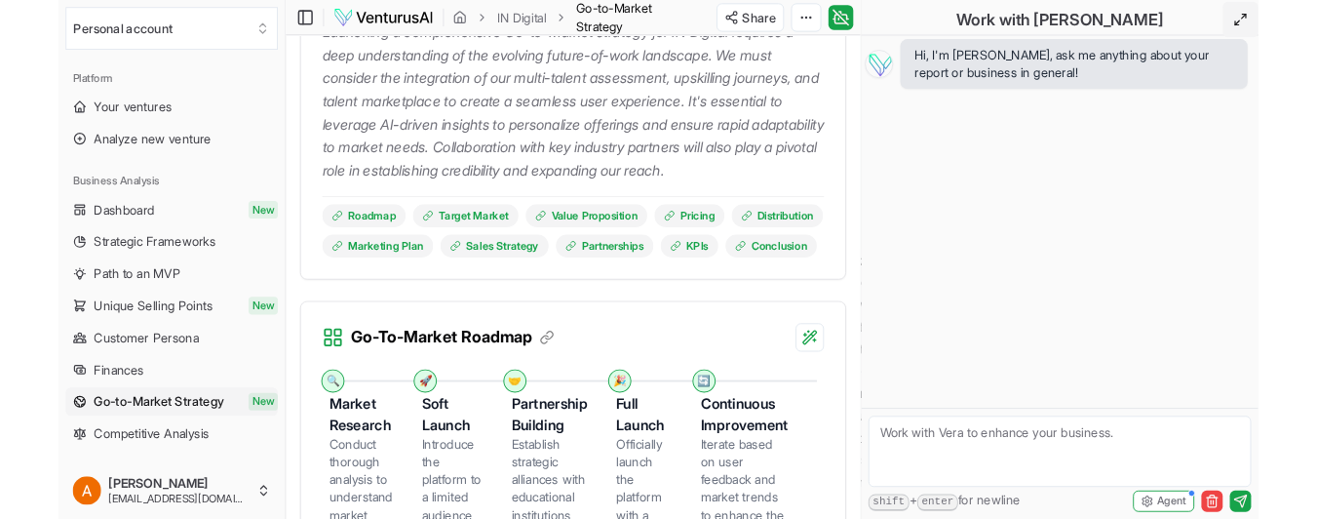
scroll to position [173, 0]
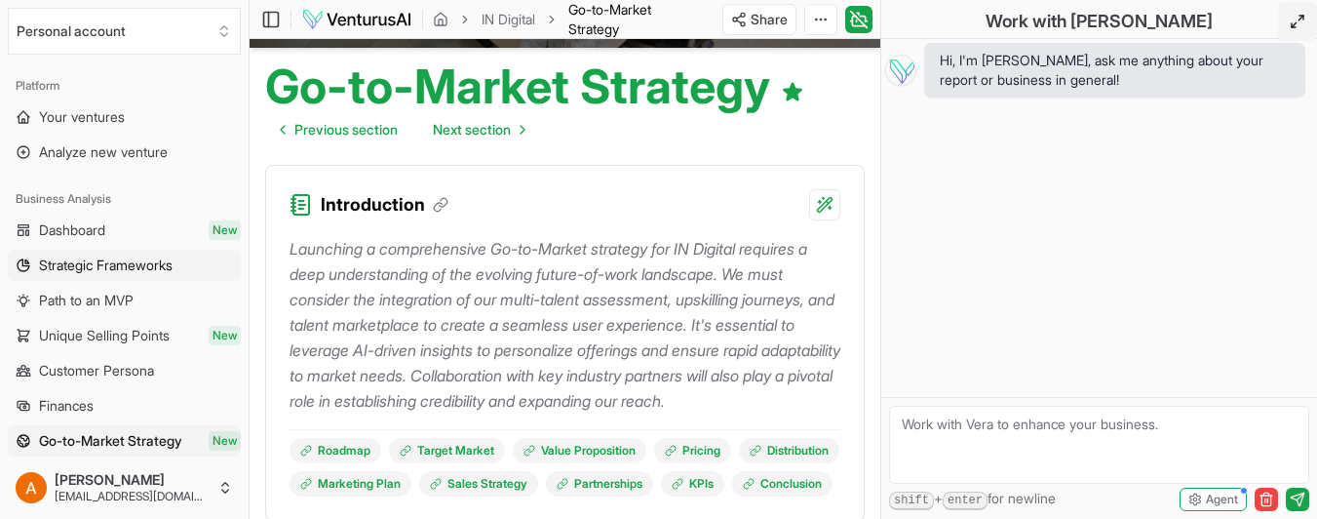
click at [147, 269] on span "Strategic Frameworks" at bounding box center [106, 265] width 134 height 20
